Goal: Information Seeking & Learning: Learn about a topic

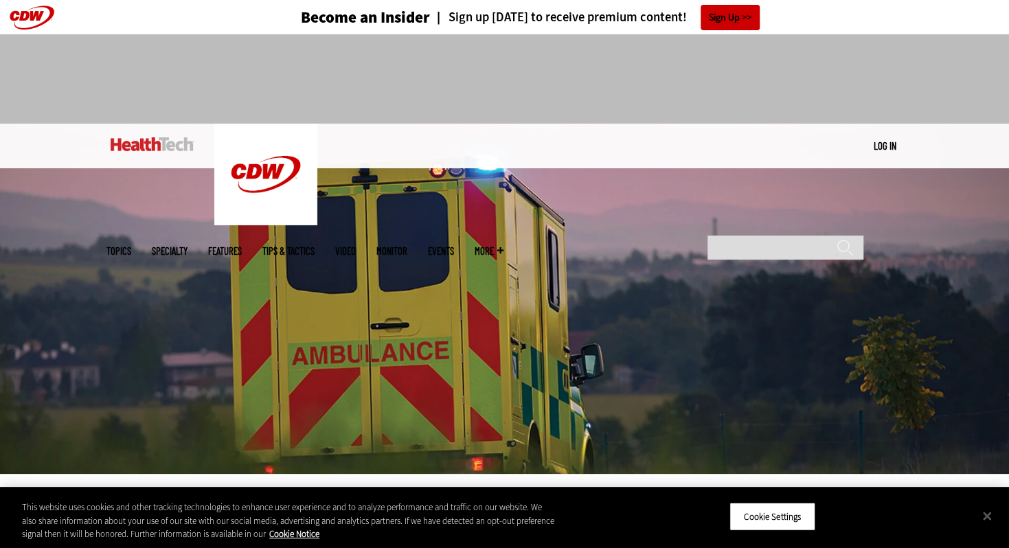
click at [663, 335] on img at bounding box center [504, 299] width 1009 height 350
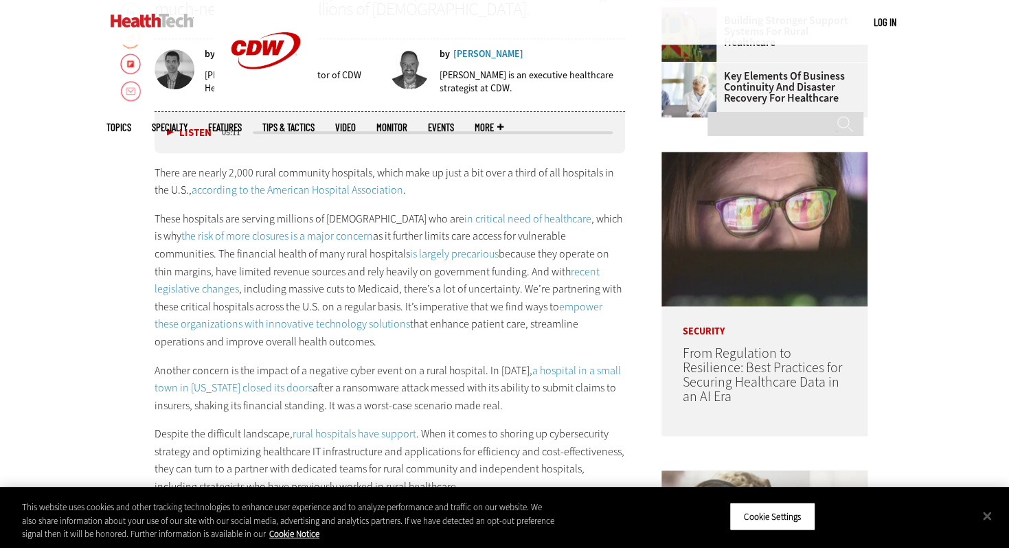
scroll to position [648, 0]
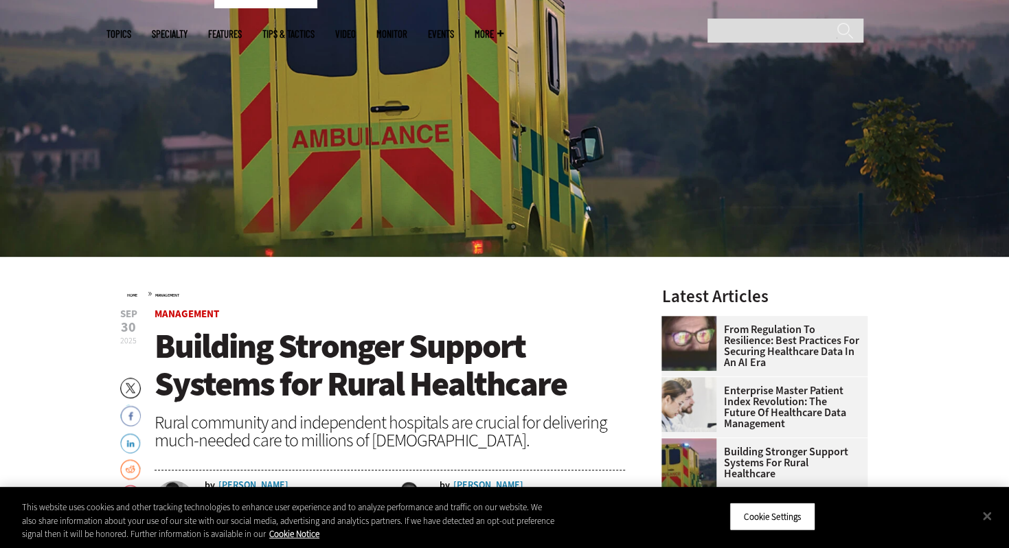
scroll to position [0, 0]
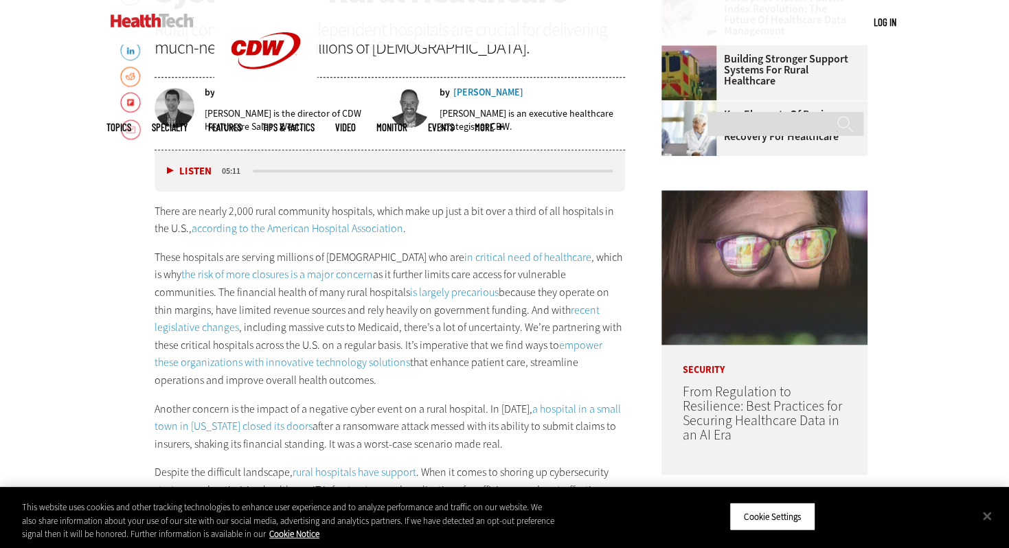
scroll to position [611, 0]
click at [985, 513] on button "Close" at bounding box center [987, 516] width 30 height 30
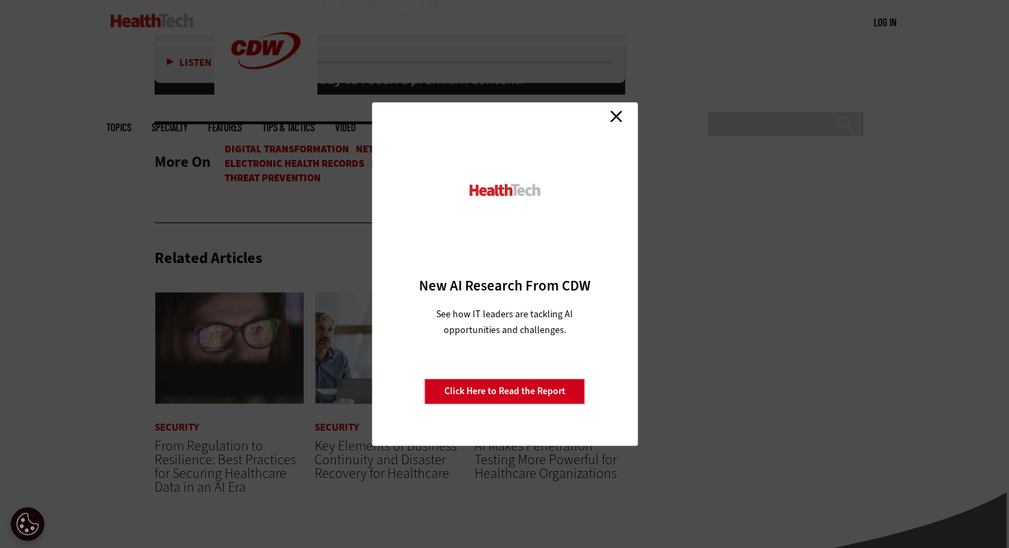
scroll to position [2291, 0]
click at [613, 113] on link "Close" at bounding box center [616, 116] width 21 height 21
